Goal: Information Seeking & Learning: Compare options

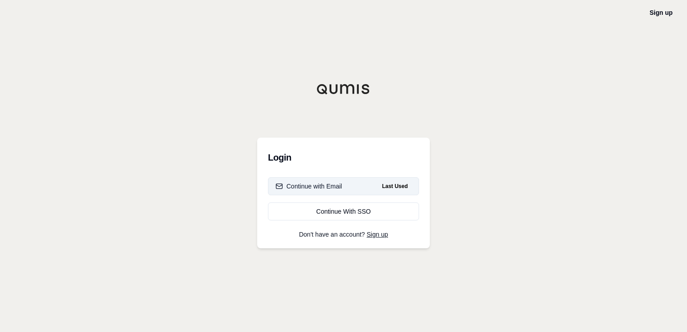
click at [324, 185] on div "Continue with Email" at bounding box center [308, 186] width 67 height 9
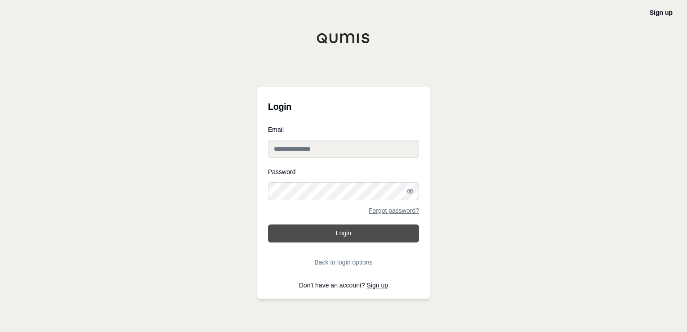
type input "**********"
click at [333, 231] on button "Login" at bounding box center [343, 233] width 151 height 18
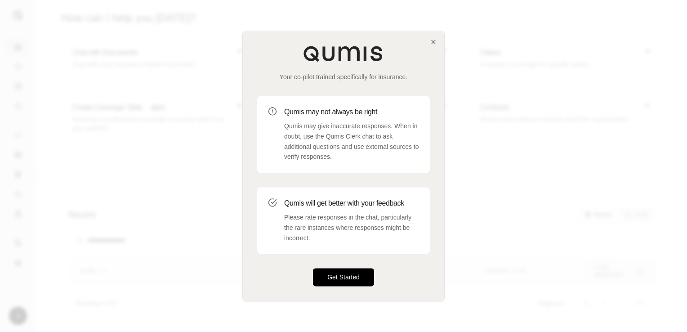
click at [342, 274] on button "Get Started" at bounding box center [343, 277] width 61 height 18
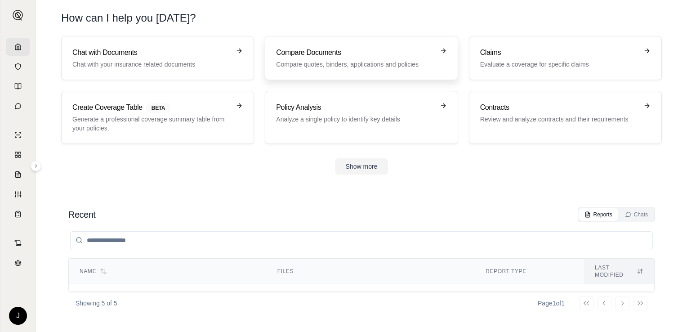
click at [333, 55] on h3 "Compare Documents" at bounding box center [355, 52] width 158 height 11
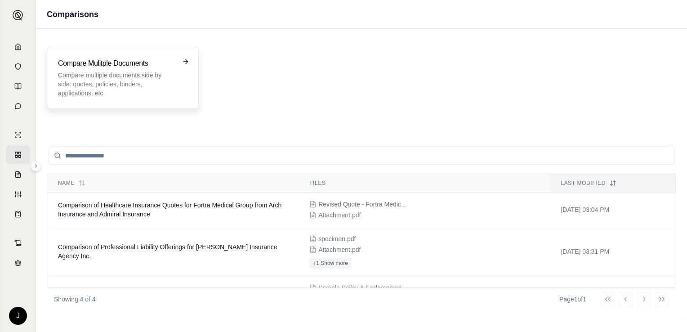
click at [157, 65] on h3 "Compare Mulitple Documents" at bounding box center [116, 63] width 117 height 11
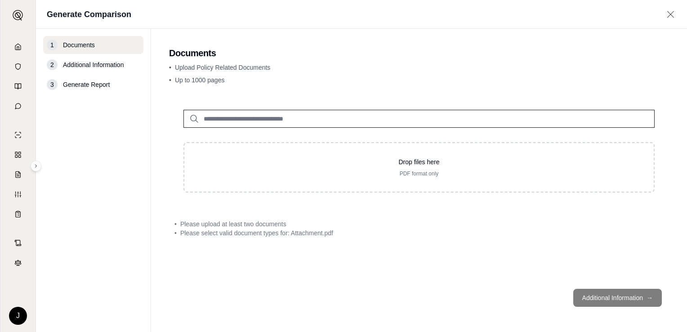
click at [671, 13] on icon at bounding box center [670, 14] width 11 height 9
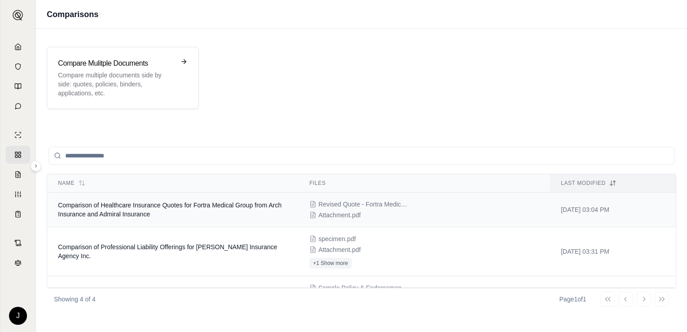
click at [342, 209] on div "Revised Quote - Fortra Medical Group.pdf Attachment.pdf" at bounding box center [424, 210] width 230 height 20
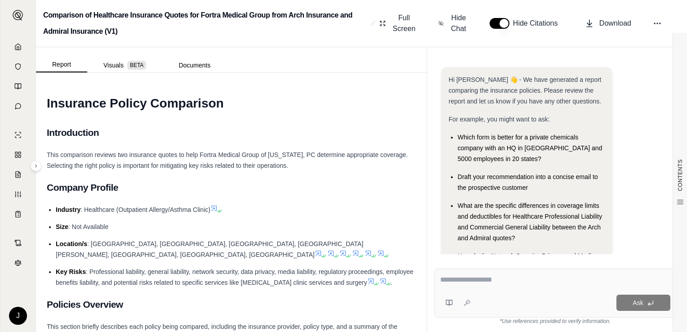
scroll to position [57, 0]
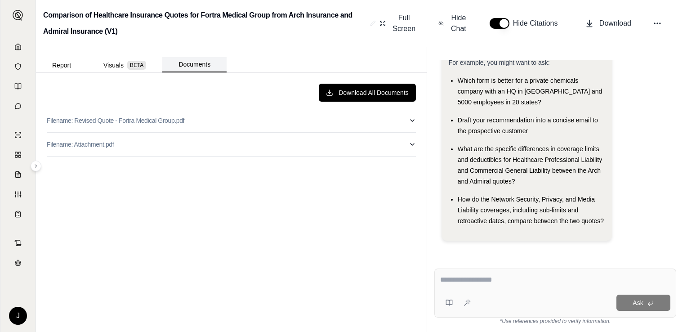
click at [195, 63] on button "Documents" at bounding box center [194, 64] width 64 height 15
click at [411, 118] on icon "button" at bounding box center [412, 120] width 7 height 7
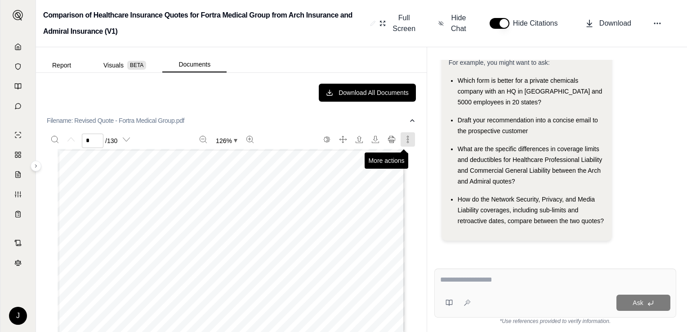
click at [404, 137] on icon "More actions" at bounding box center [407, 139] width 7 height 7
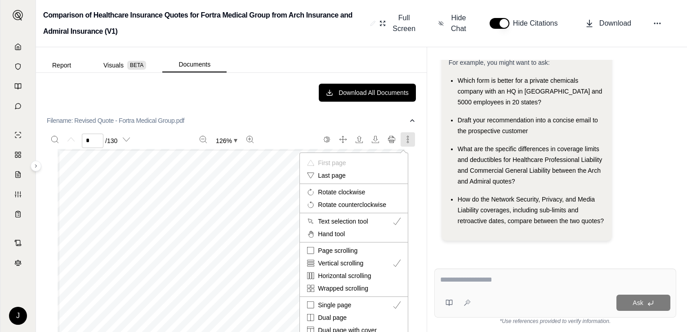
click at [404, 121] on div at bounding box center [343, 166] width 687 height 332
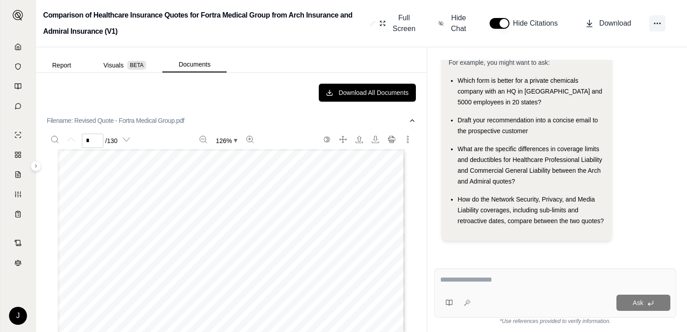
click at [654, 22] on icon at bounding box center [657, 23] width 9 height 9
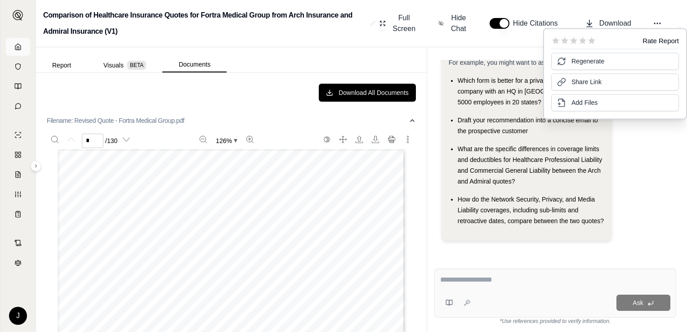
click at [14, 47] on icon at bounding box center [17, 46] width 7 height 7
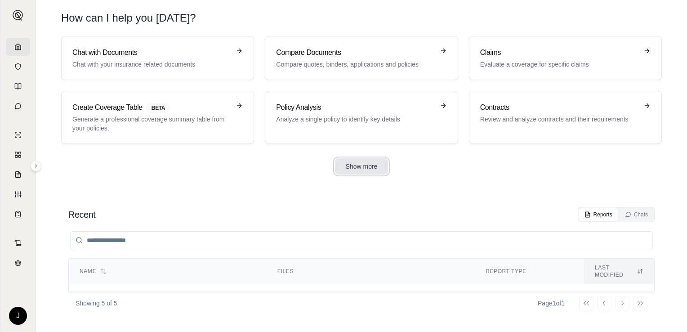
click at [364, 166] on button "Show more" at bounding box center [361, 166] width 53 height 16
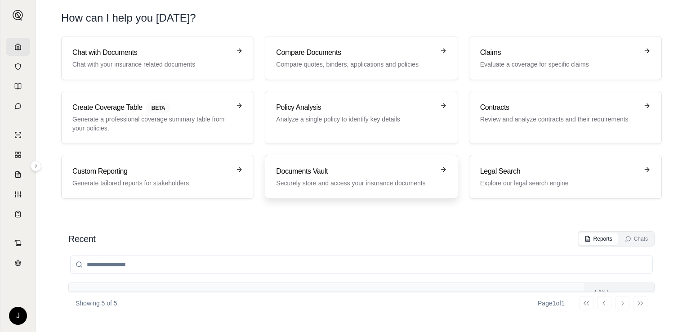
click at [342, 178] on p "Securely store and access your insurance documents" at bounding box center [355, 182] width 158 height 9
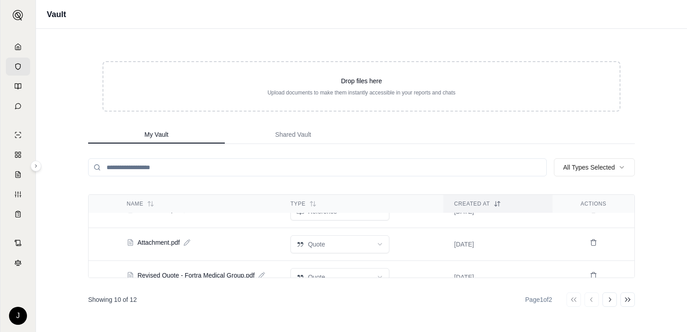
scroll to position [36, 0]
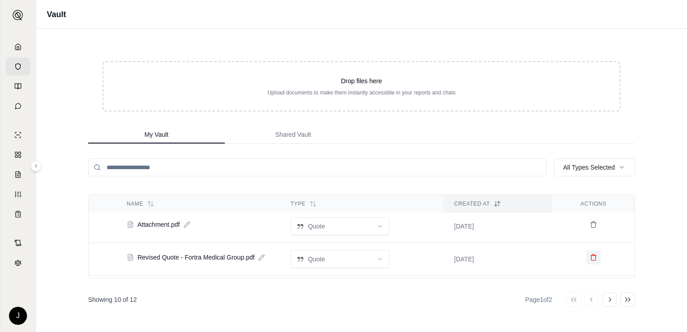
click at [592, 254] on icon at bounding box center [593, 254] width 2 height 1
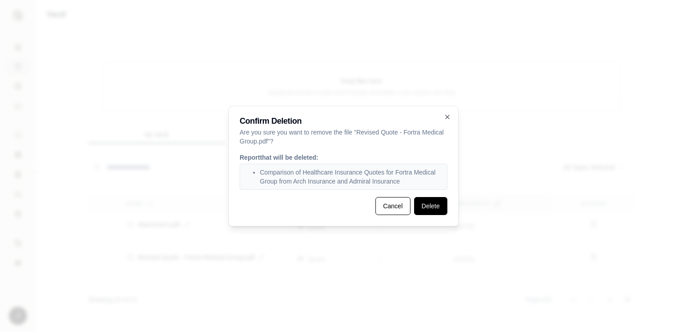
click at [427, 206] on button "Delete" at bounding box center [430, 206] width 33 height 18
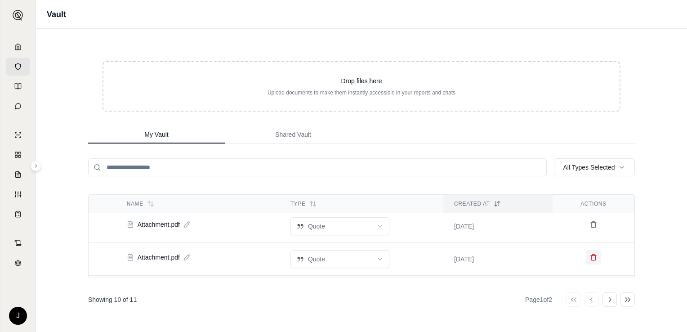
click at [590, 256] on icon at bounding box center [593, 256] width 7 height 7
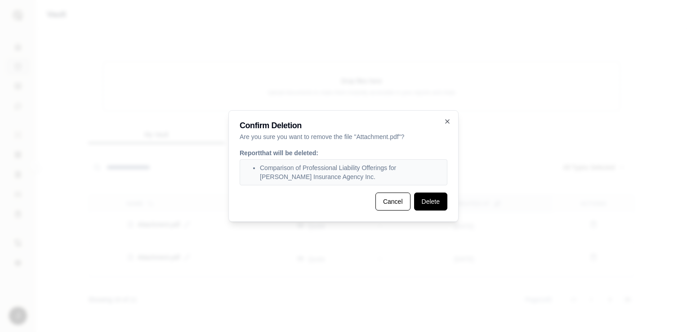
click at [438, 204] on button "Delete" at bounding box center [430, 201] width 33 height 18
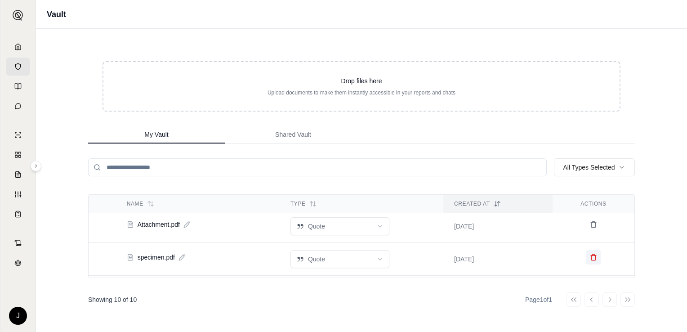
click at [590, 257] on icon at bounding box center [593, 256] width 7 height 7
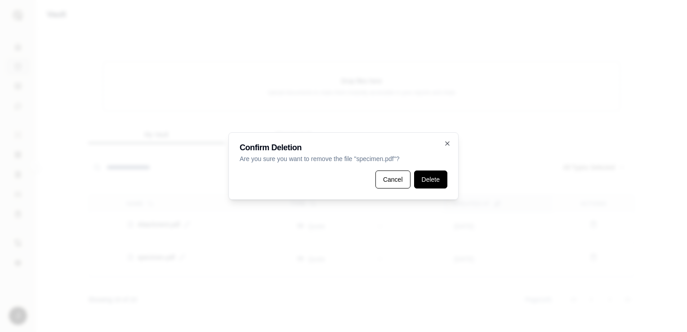
click at [423, 176] on button "Delete" at bounding box center [430, 179] width 33 height 18
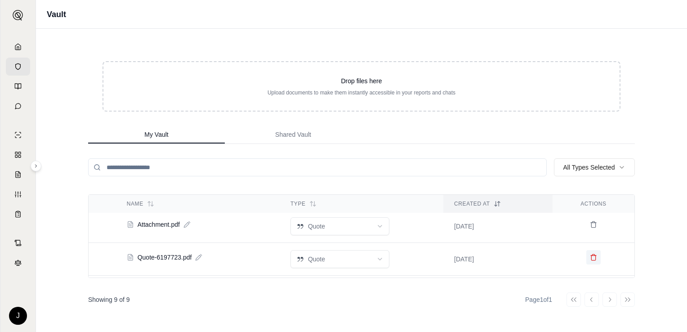
click at [590, 256] on icon at bounding box center [593, 256] width 7 height 7
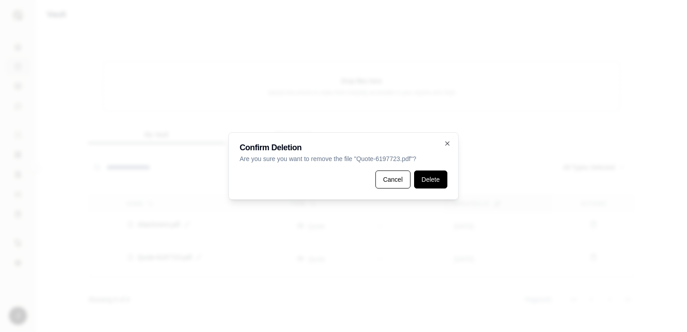
click at [429, 182] on button "Delete" at bounding box center [430, 179] width 33 height 18
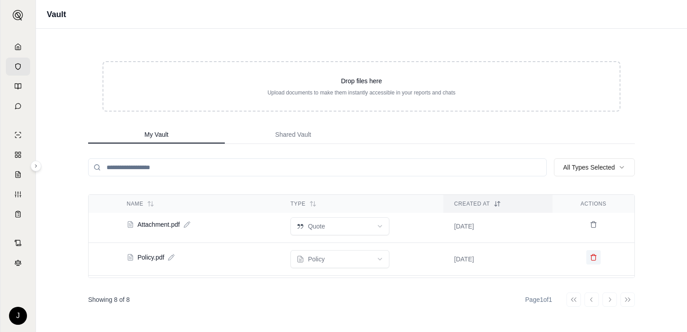
click at [591, 258] on icon at bounding box center [593, 257] width 4 height 5
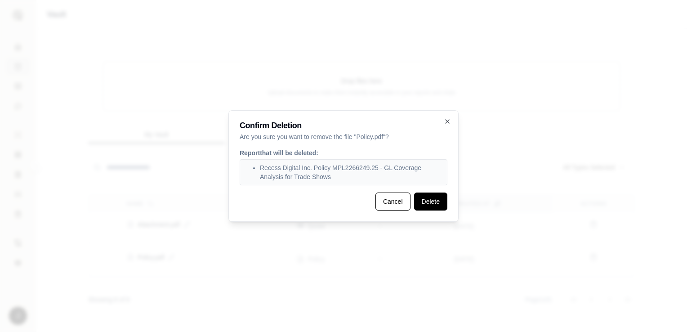
click at [431, 205] on button "Delete" at bounding box center [430, 201] width 33 height 18
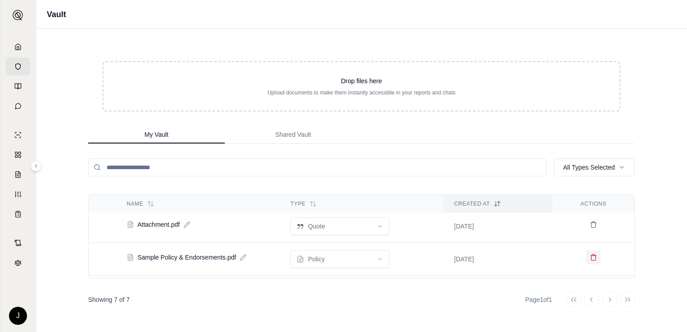
click at [590, 257] on icon at bounding box center [593, 256] width 7 height 7
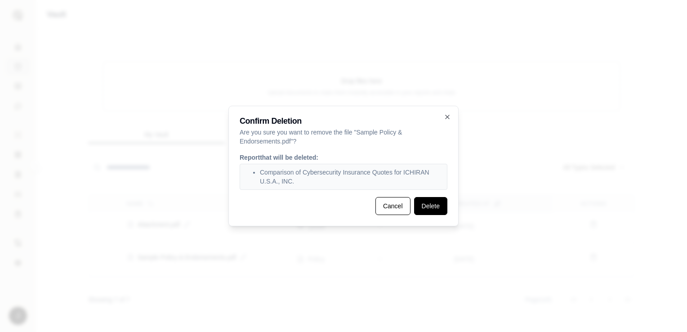
click at [434, 209] on button "Delete" at bounding box center [430, 206] width 33 height 18
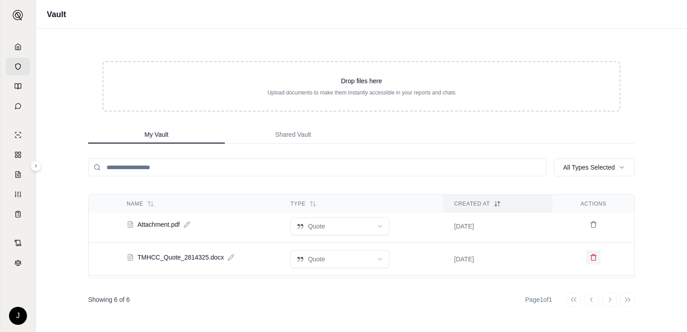
click at [590, 256] on icon at bounding box center [593, 256] width 7 height 7
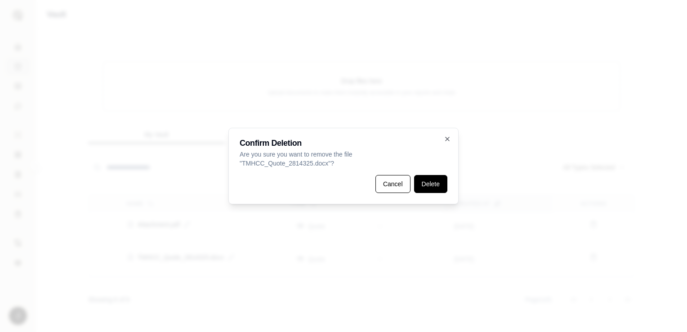
click at [426, 182] on button "Delete" at bounding box center [430, 184] width 33 height 18
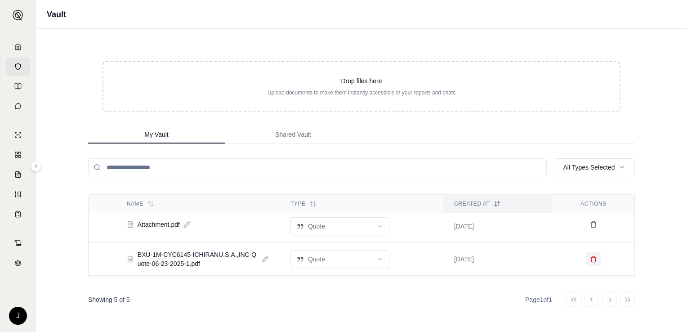
click at [590, 257] on icon at bounding box center [593, 258] width 7 height 7
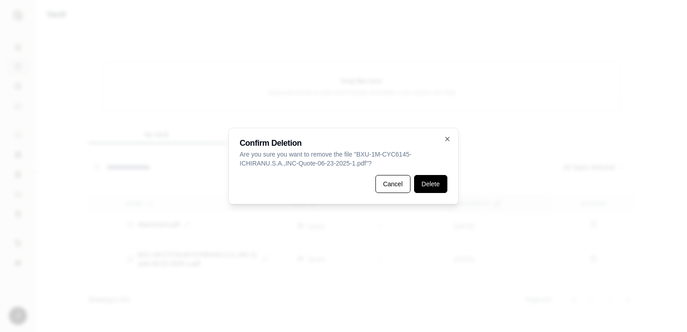
click at [431, 180] on button "Delete" at bounding box center [430, 184] width 33 height 18
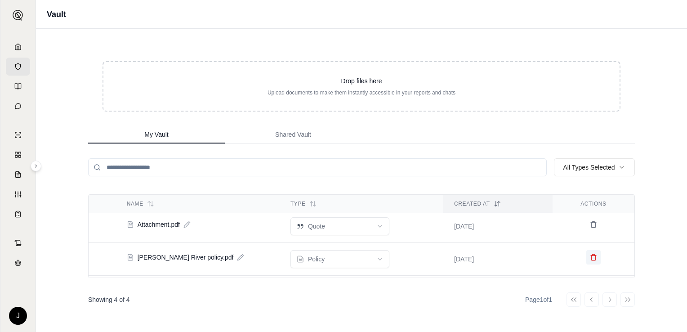
click at [590, 258] on icon at bounding box center [593, 256] width 7 height 7
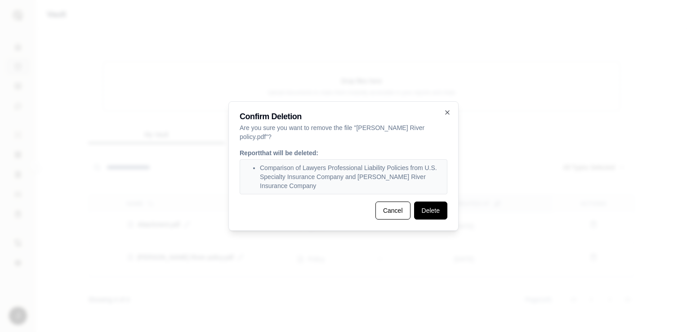
click at [428, 205] on button "Delete" at bounding box center [430, 210] width 33 height 18
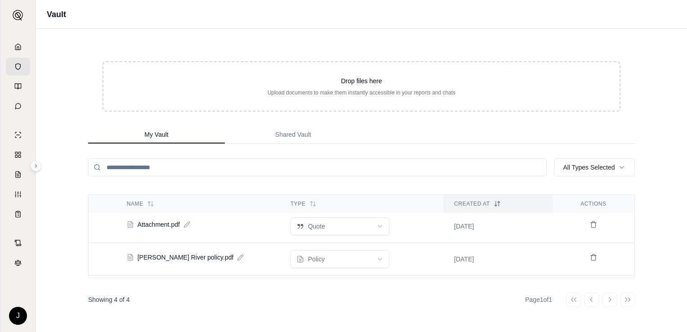
scroll to position [32, 0]
click at [590, 261] on icon at bounding box center [593, 260] width 7 height 7
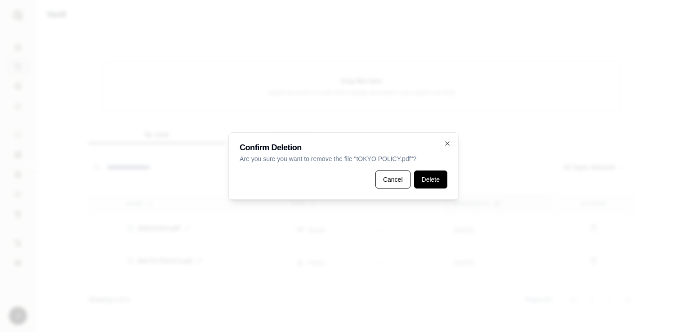
click at [426, 181] on button "Delete" at bounding box center [430, 179] width 33 height 18
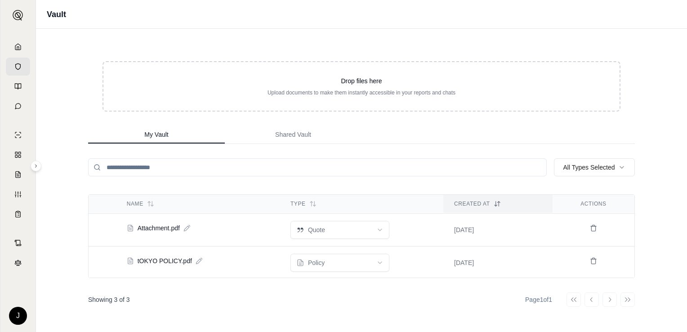
scroll to position [0, 0]
click at [152, 224] on span "Attachment.pdf" at bounding box center [159, 227] width 42 height 9
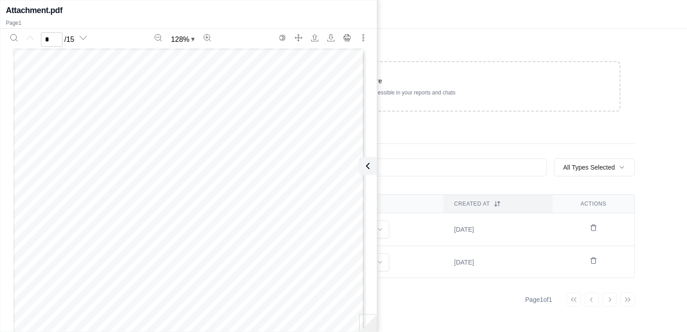
click at [429, 45] on div "Drop files here Upload documents to make them instantly accessible in your repo…" at bounding box center [361, 180] width 575 height 303
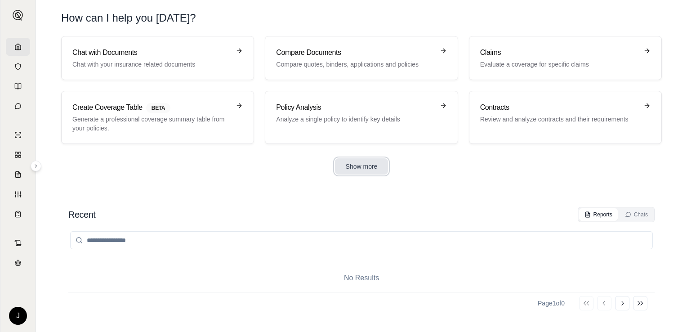
click at [360, 166] on button "Show more" at bounding box center [361, 166] width 53 height 16
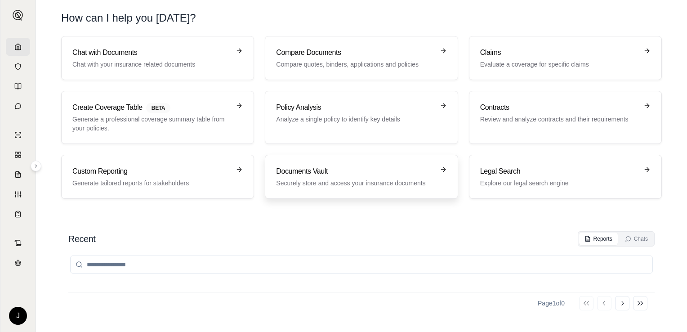
click at [357, 181] on p "Securely store and access your insurance documents" at bounding box center [355, 182] width 158 height 9
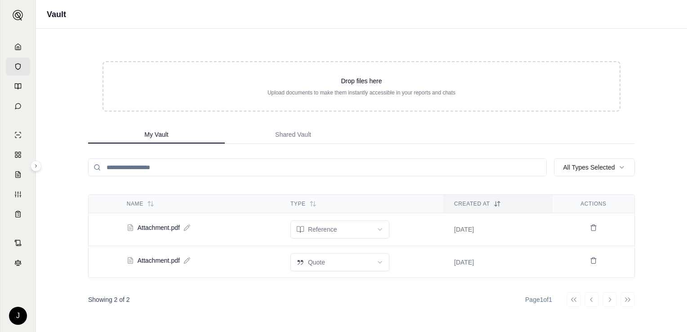
click at [187, 260] on icon at bounding box center [186, 260] width 7 height 7
click at [212, 262] on td "**********" at bounding box center [198, 262] width 164 height 32
click at [153, 258] on span "Attachment.pdf" at bounding box center [159, 260] width 42 height 9
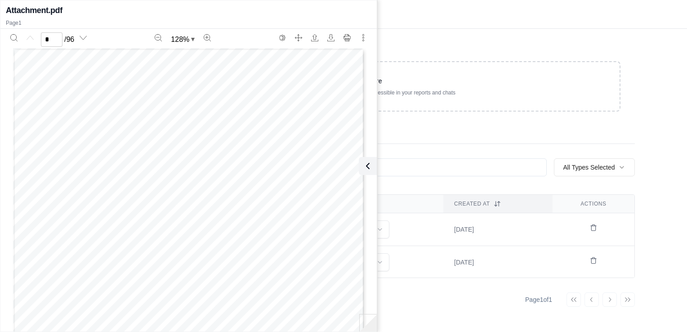
click at [344, 6] on div "Attachment.pdf" at bounding box center [188, 10] width 365 height 13
click at [551, 127] on div "My Vault Shared Vault" at bounding box center [361, 135] width 546 height 18
click at [369, 166] on icon at bounding box center [365, 165] width 11 height 11
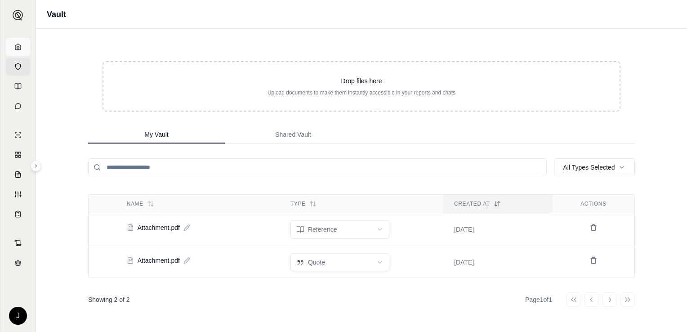
click at [16, 51] on link at bounding box center [18, 47] width 24 height 18
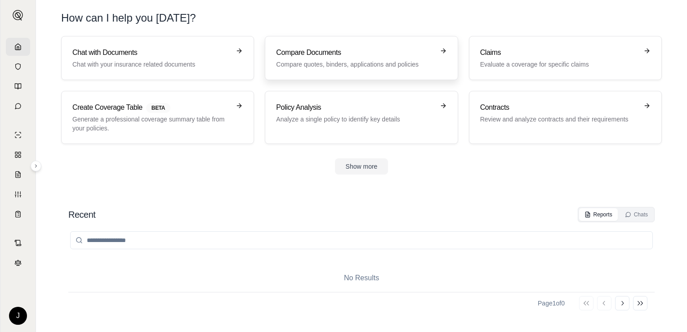
click at [354, 49] on h3 "Compare Documents" at bounding box center [355, 52] width 158 height 11
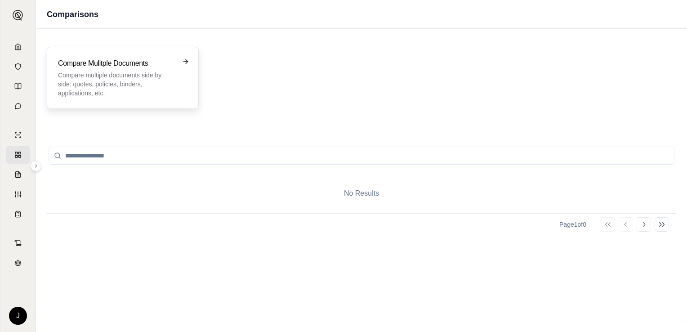
click at [154, 69] on div "Compare Mulitple Documents Compare multiple documents side by side: quotes, pol…" at bounding box center [116, 78] width 117 height 40
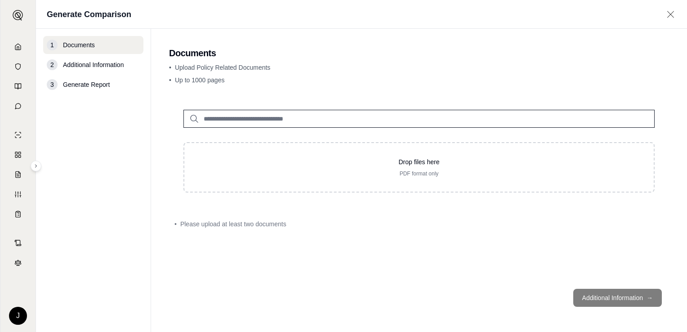
click at [248, 117] on input "search" at bounding box center [418, 119] width 471 height 18
click at [195, 116] on icon at bounding box center [194, 118] width 11 height 11
click at [250, 120] on input "search" at bounding box center [418, 119] width 471 height 18
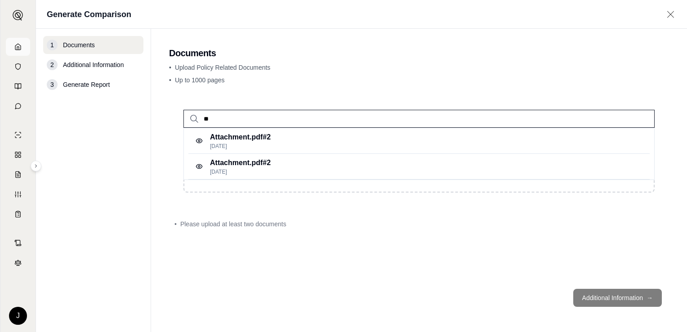
type input "**"
click at [10, 48] on link at bounding box center [18, 47] width 24 height 18
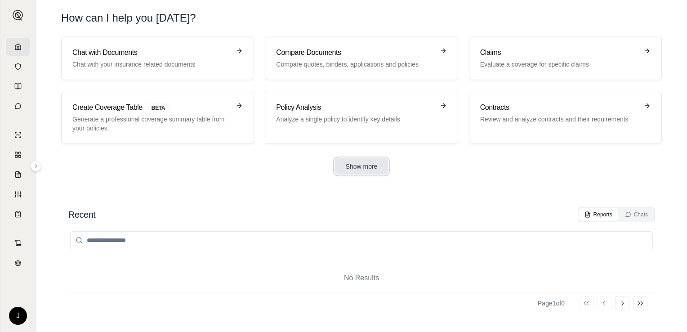
click at [359, 165] on button "Show more" at bounding box center [361, 166] width 53 height 16
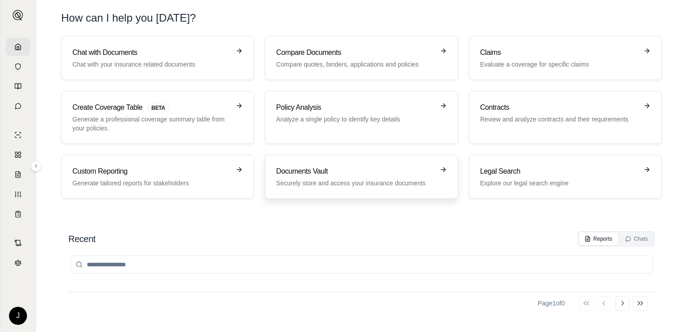
click at [347, 184] on p "Securely store and access your insurance documents" at bounding box center [355, 182] width 158 height 9
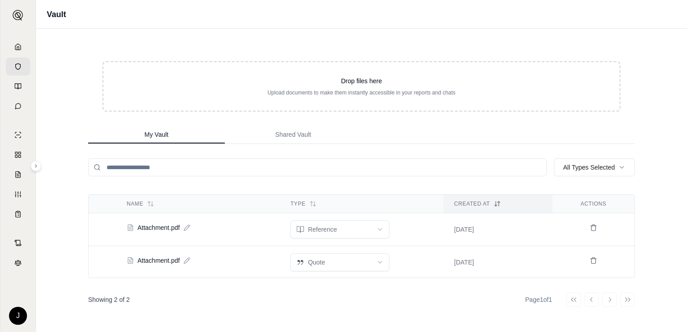
click at [188, 227] on icon at bounding box center [186, 227] width 7 height 7
type input "**********"
click at [230, 282] on div "**********" at bounding box center [361, 180] width 575 height 303
click at [185, 228] on icon at bounding box center [186, 227] width 7 height 7
click at [234, 266] on td "Attachment.pdf" at bounding box center [198, 260] width 164 height 23
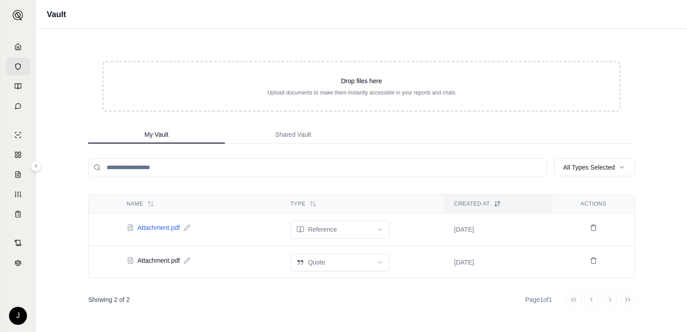
click at [153, 223] on span "Attachment.pdf" at bounding box center [159, 227] width 42 height 9
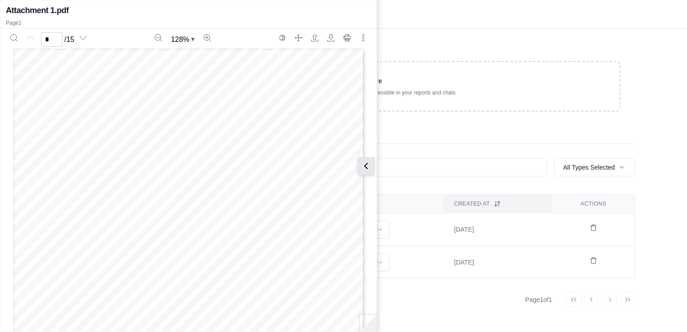
click at [367, 162] on icon at bounding box center [365, 165] width 11 height 11
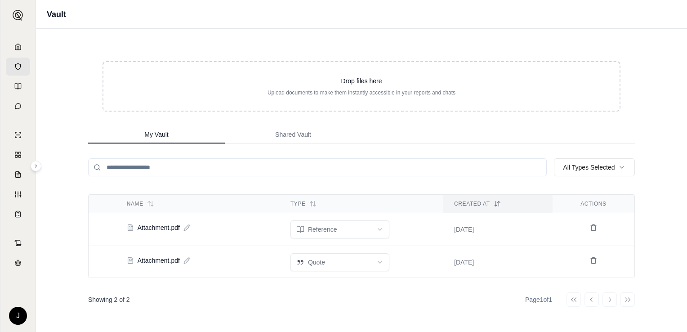
click at [188, 227] on icon at bounding box center [186, 227] width 7 height 7
type input "*"
type input "******"
click at [232, 233] on td "******" at bounding box center [198, 229] width 164 height 32
click at [22, 46] on link at bounding box center [18, 47] width 24 height 18
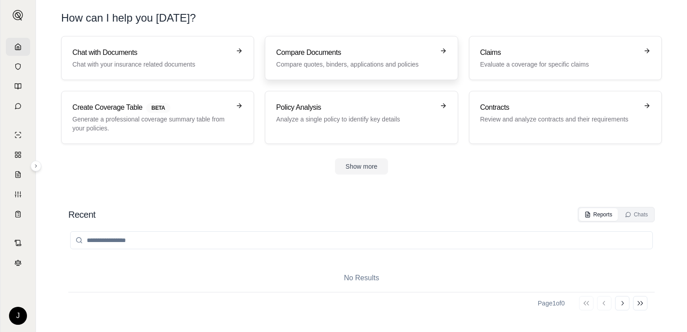
click at [375, 58] on div "Compare Documents Compare quotes, binders, applications and policies" at bounding box center [355, 58] width 158 height 22
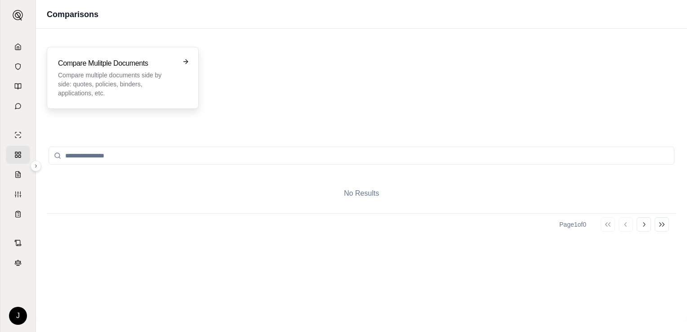
click at [191, 61] on div "Compare Mulitple Documents Compare multiple documents side by side: quotes, pol…" at bounding box center [123, 78] width 152 height 62
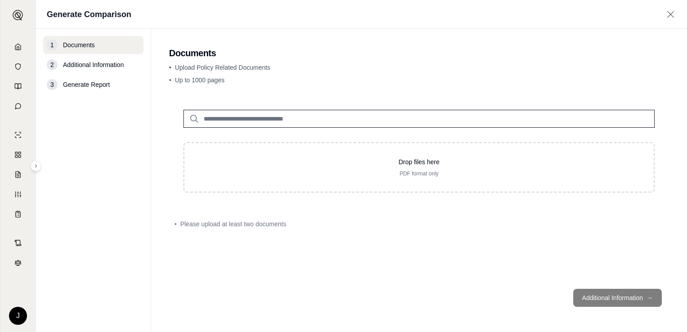
click at [217, 119] on input "search" at bounding box center [418, 119] width 471 height 18
click at [245, 136] on p "Attachment.pdf #2" at bounding box center [240, 137] width 61 height 11
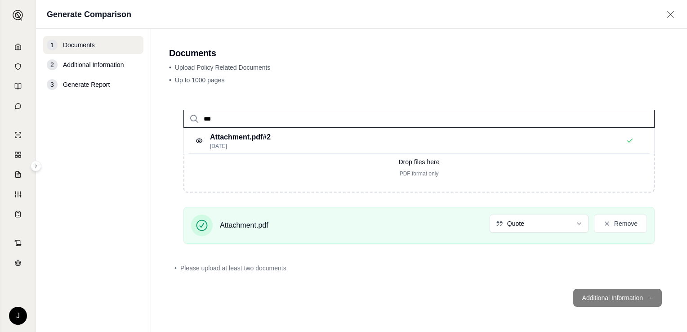
drag, startPoint x: 206, startPoint y: 115, endPoint x: 180, endPoint y: 114, distance: 26.1
click at [180, 114] on div "***" at bounding box center [419, 111] width 500 height 32
type input "***"
click at [240, 140] on p "Medpro.pdf #2" at bounding box center [233, 137] width 47 height 11
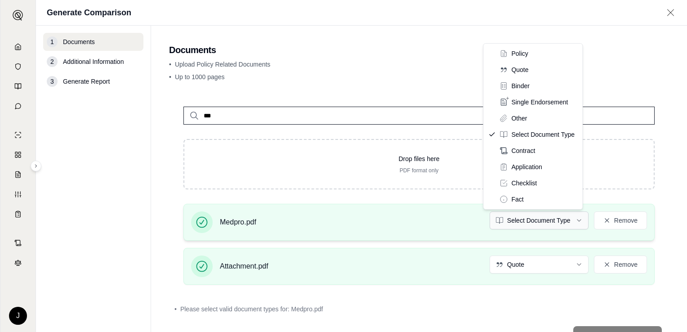
click at [571, 220] on html "J Generate Comparison 1 Documents 2 Additional Information 3 Generate Report Do…" at bounding box center [343, 166] width 687 height 332
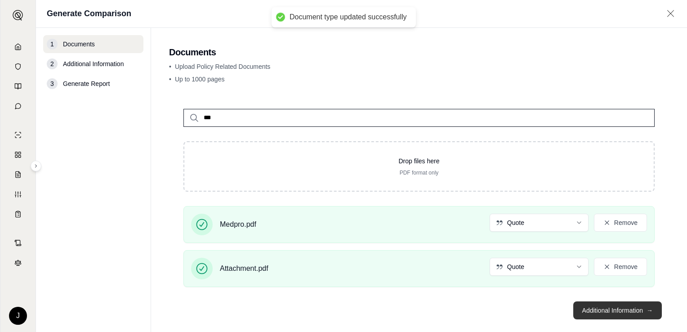
click at [605, 306] on button "Additional Information →" at bounding box center [617, 310] width 89 height 18
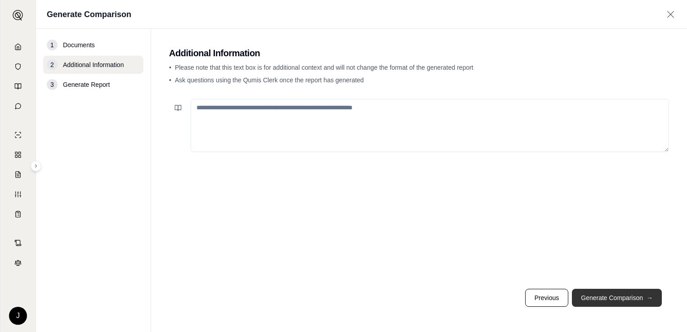
click at [615, 294] on button "Generate Comparison →" at bounding box center [617, 298] width 90 height 18
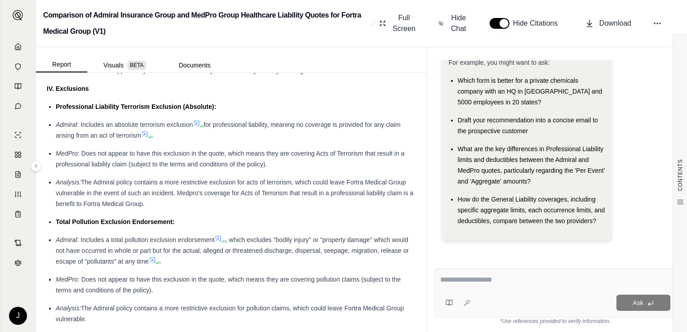
scroll to position [1843, 0]
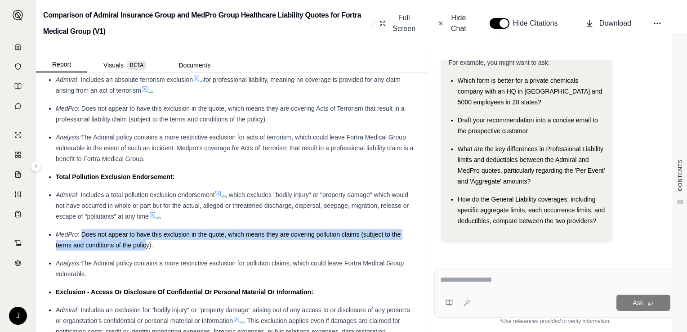
drag, startPoint x: 83, startPoint y: 222, endPoint x: 146, endPoint y: 230, distance: 63.8
click at [146, 231] on span ": Does not appear to have this exclusion in the quote, which means they are cov…" at bounding box center [228, 240] width 345 height 18
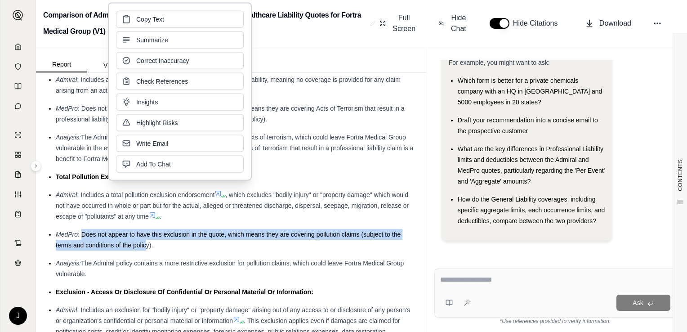
copy span "Does not appear to have this exclusion in the quote, which means they are cover…"
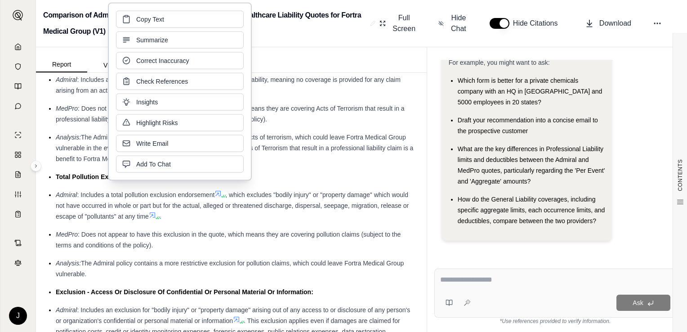
click at [330, 58] on div "Report Visuals BETA Documents" at bounding box center [231, 59] width 391 height 25
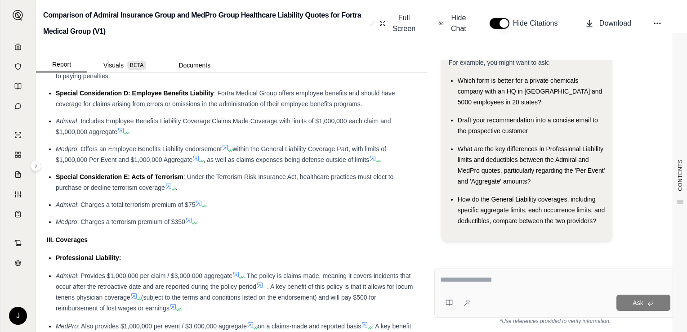
scroll to position [1258, 0]
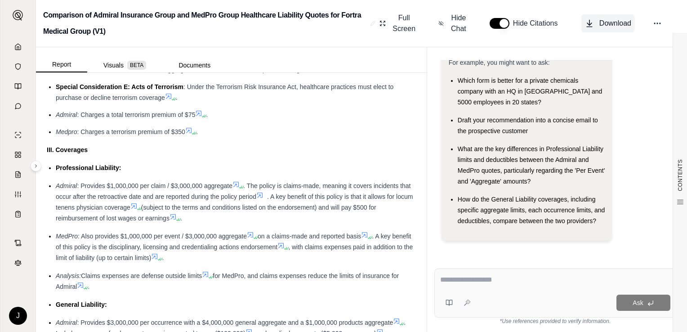
click at [587, 27] on icon at bounding box center [589, 23] width 9 height 9
click at [147, 28] on h2 "Comparison of Admiral Insurance Group and MedPro Group Healthcare Liability Quo…" at bounding box center [204, 23] width 323 height 32
drag, startPoint x: 160, startPoint y: 178, endPoint x: 227, endPoint y: 174, distance: 67.5
click at [227, 182] on span ": Provides $1,000,000 per claim / $3,000,000 aggregate" at bounding box center [154, 185] width 155 height 7
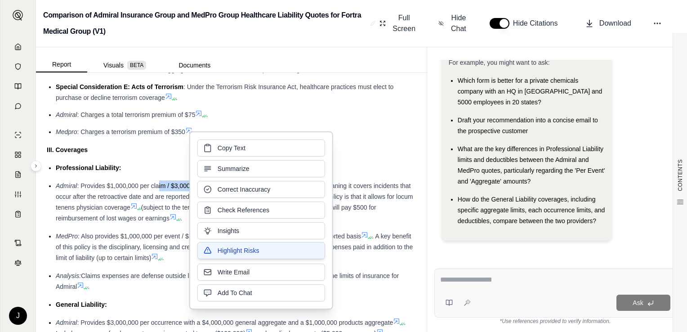
click at [239, 249] on span "Highlight Risks" at bounding box center [239, 250] width 42 height 9
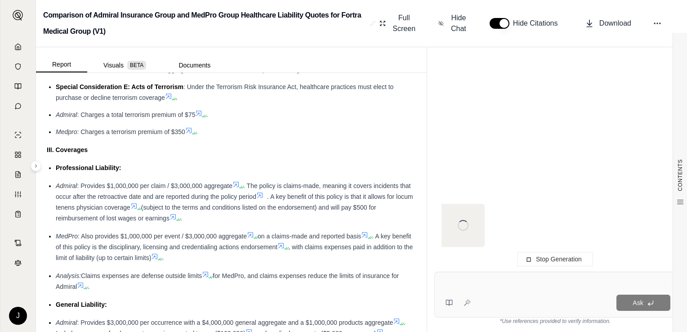
scroll to position [0, 0]
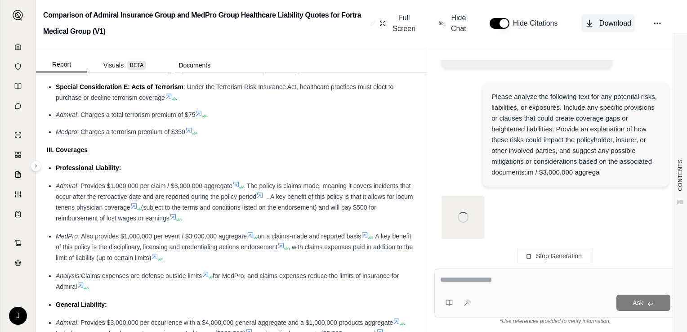
click at [591, 24] on icon at bounding box center [589, 24] width 4 height 2
